Goal: Information Seeking & Learning: Learn about a topic

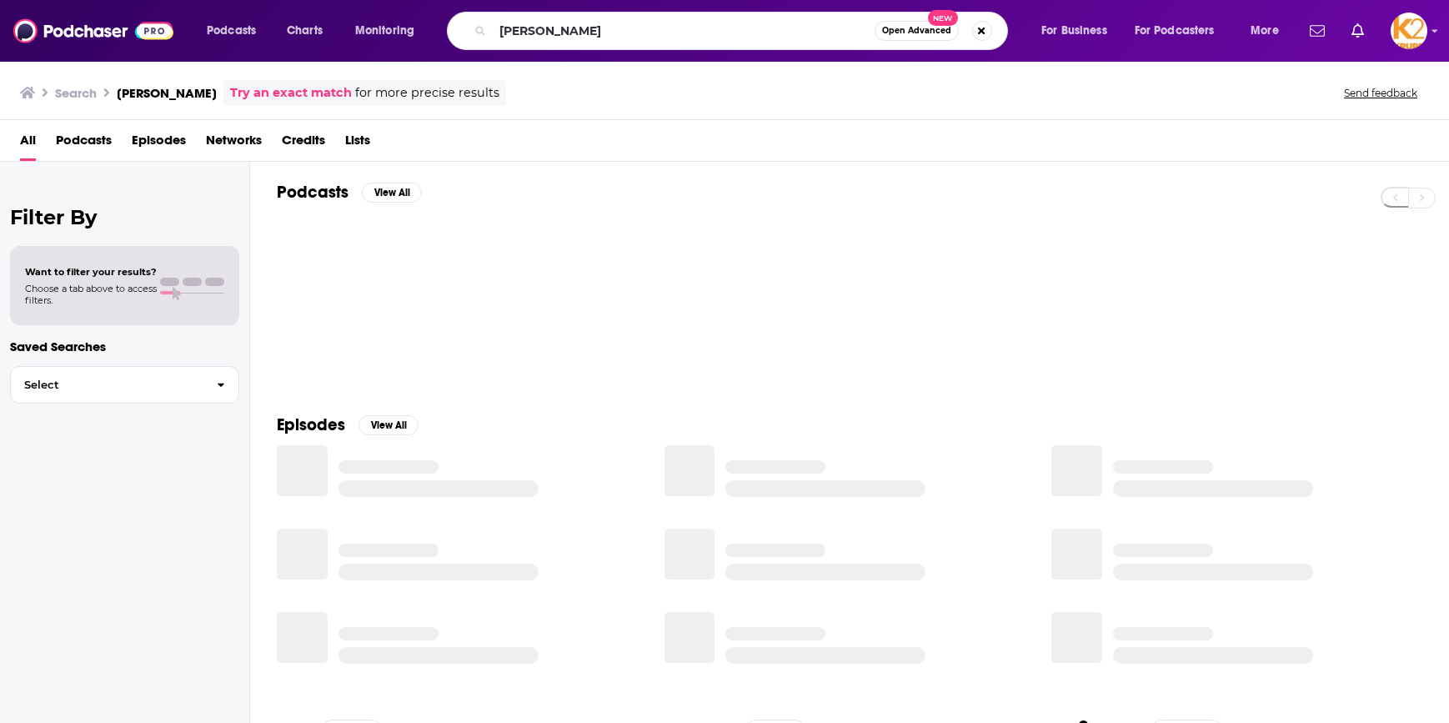
click at [554, 30] on input "[PERSON_NAME]" at bounding box center [684, 31] width 382 height 27
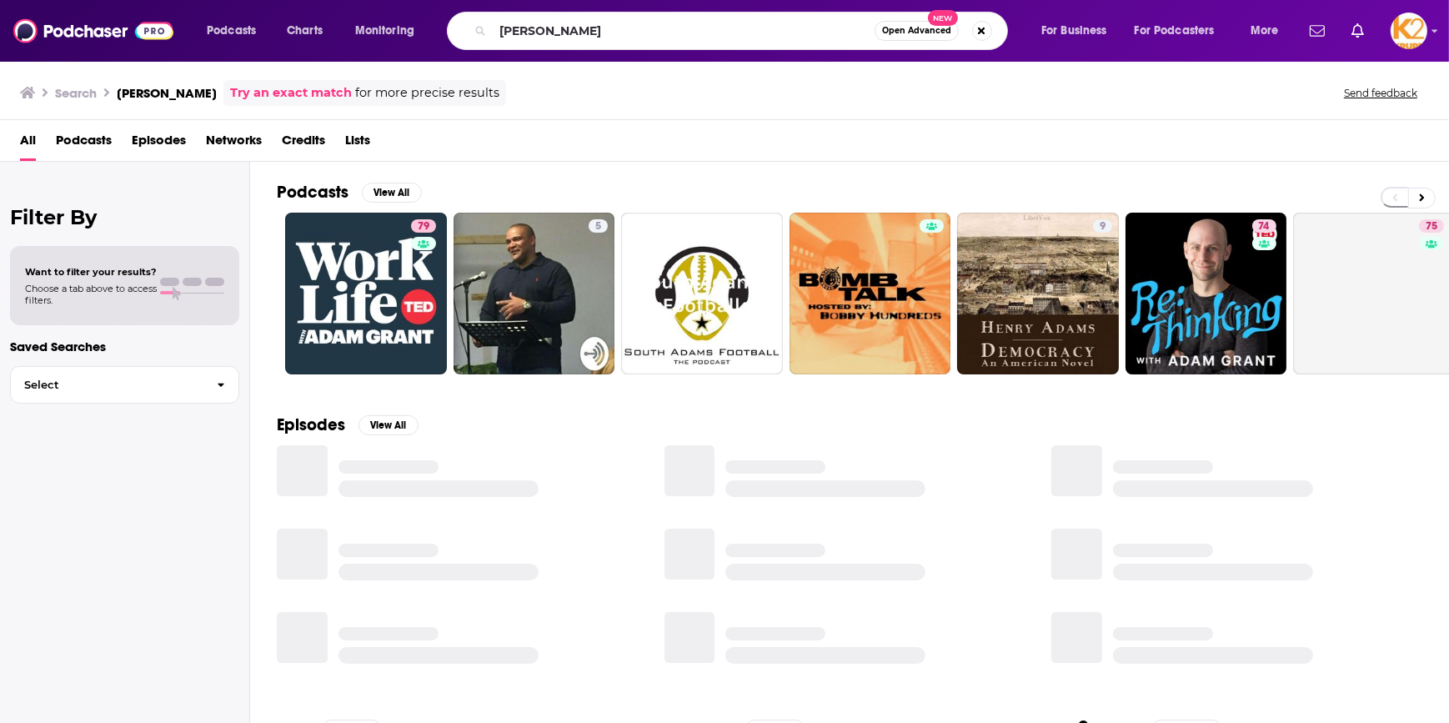
click at [554, 30] on input "[PERSON_NAME]" at bounding box center [684, 31] width 382 height 27
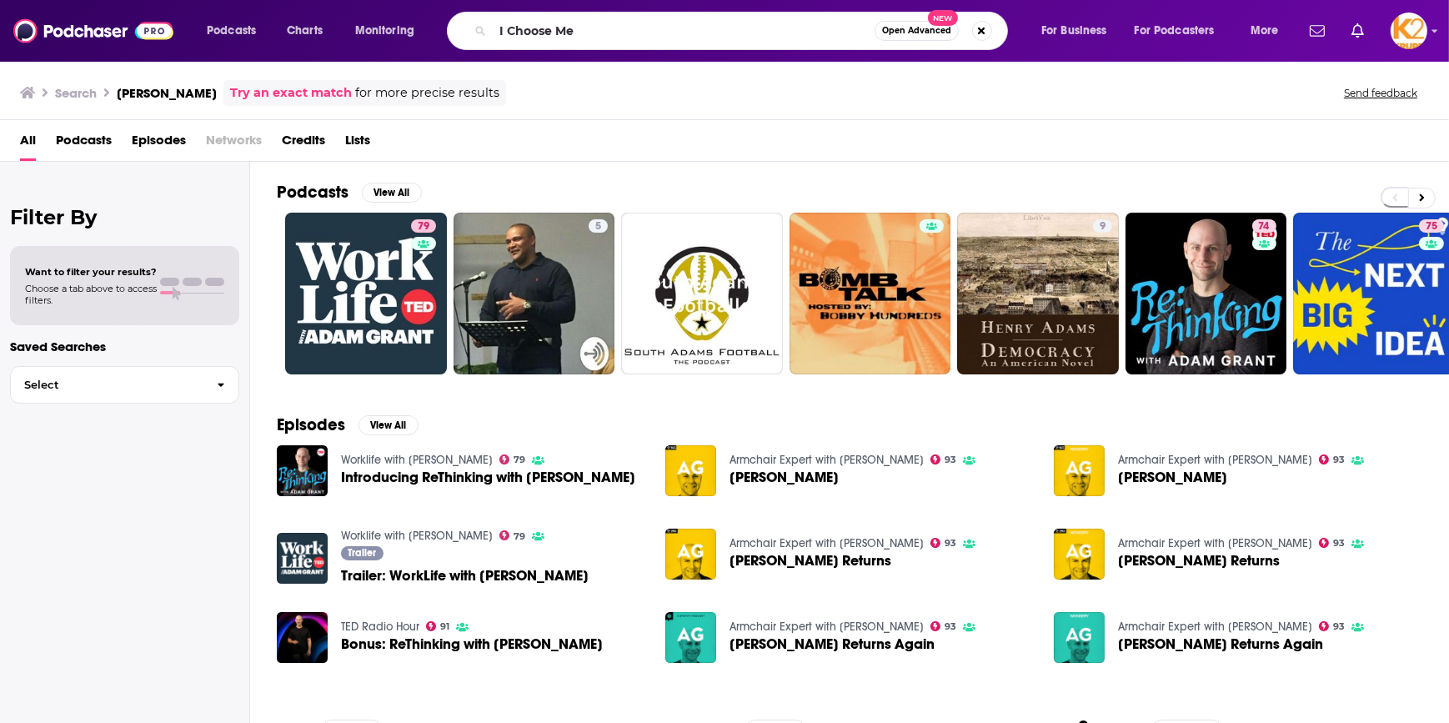
type input "I Choose Me"
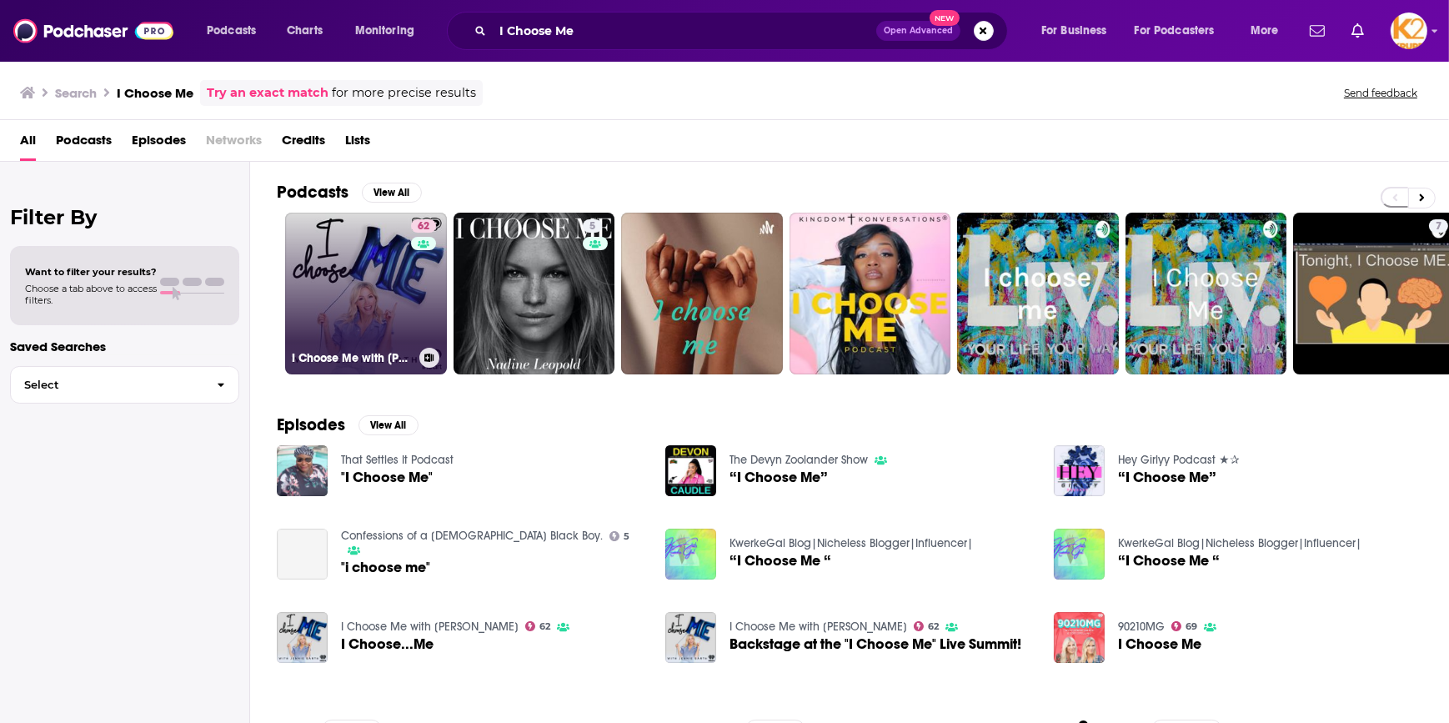
click at [375, 315] on link "62 I Choose Me with [PERSON_NAME]" at bounding box center [366, 294] width 162 height 162
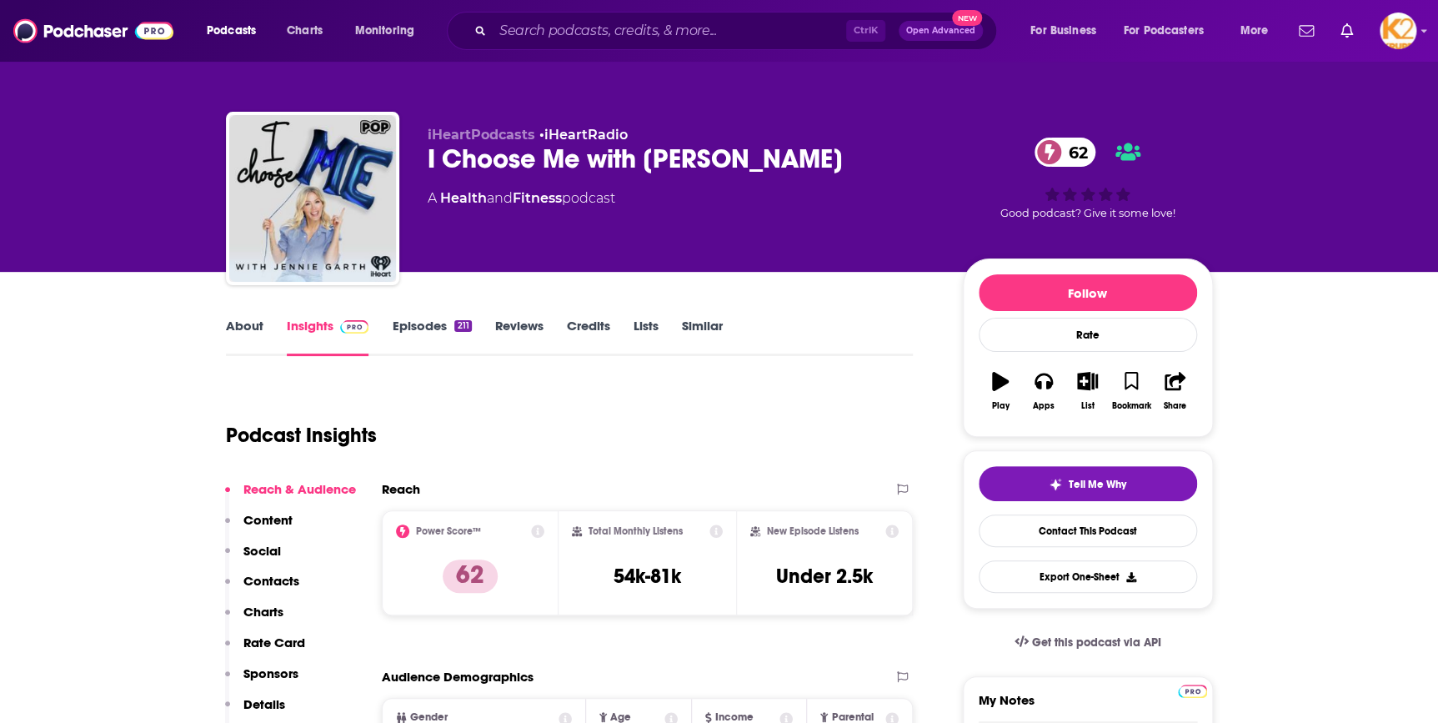
click at [275, 586] on p "Contacts" at bounding box center [271, 581] width 56 height 16
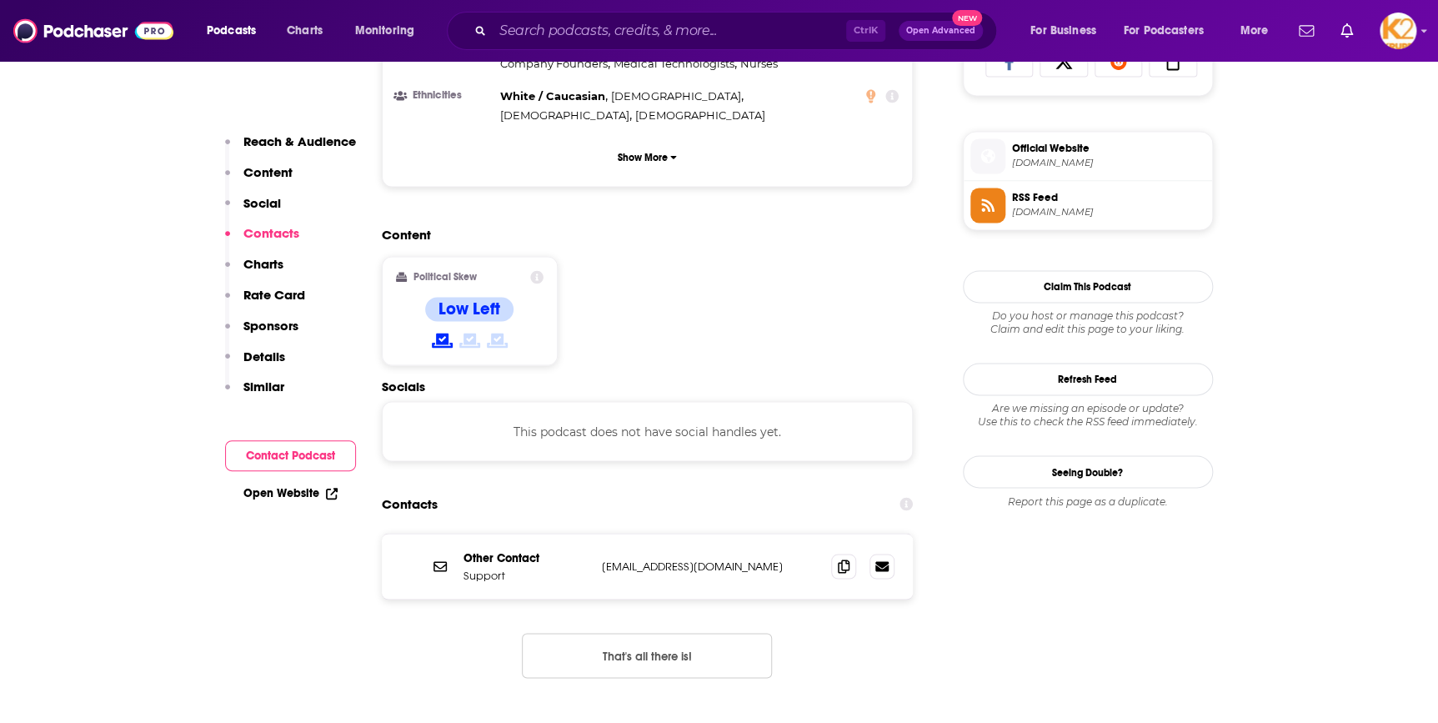
scroll to position [1342, 0]
